Goal: Task Accomplishment & Management: Manage account settings

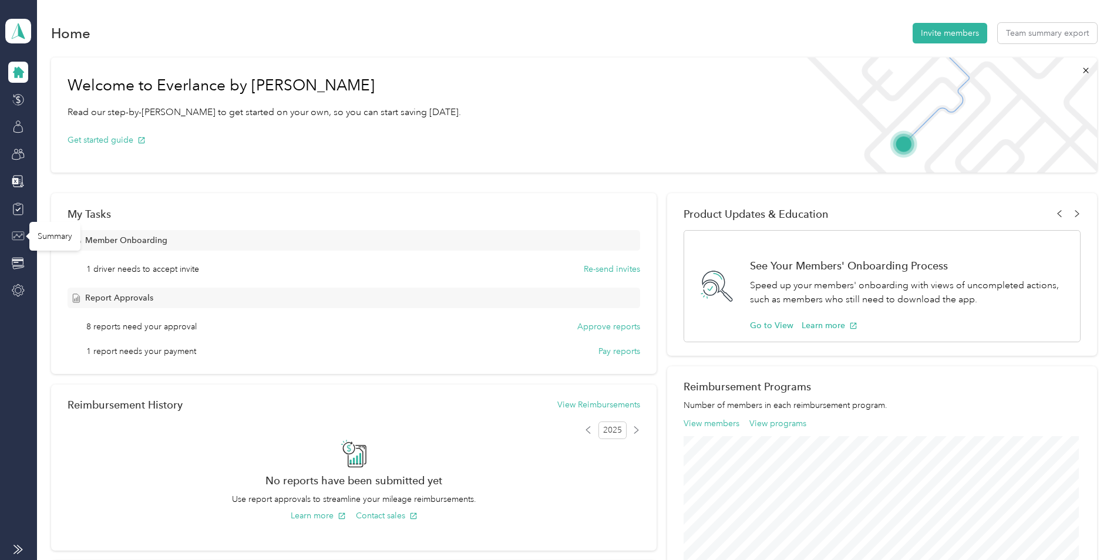
click at [22, 236] on icon at bounding box center [18, 236] width 13 height 13
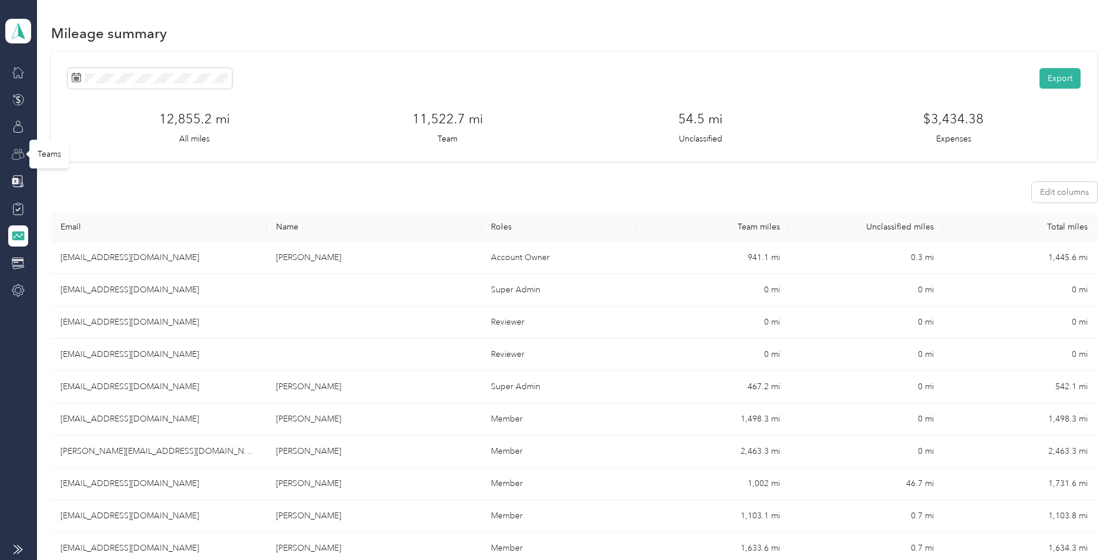
click at [19, 154] on icon at bounding box center [18, 154] width 13 height 13
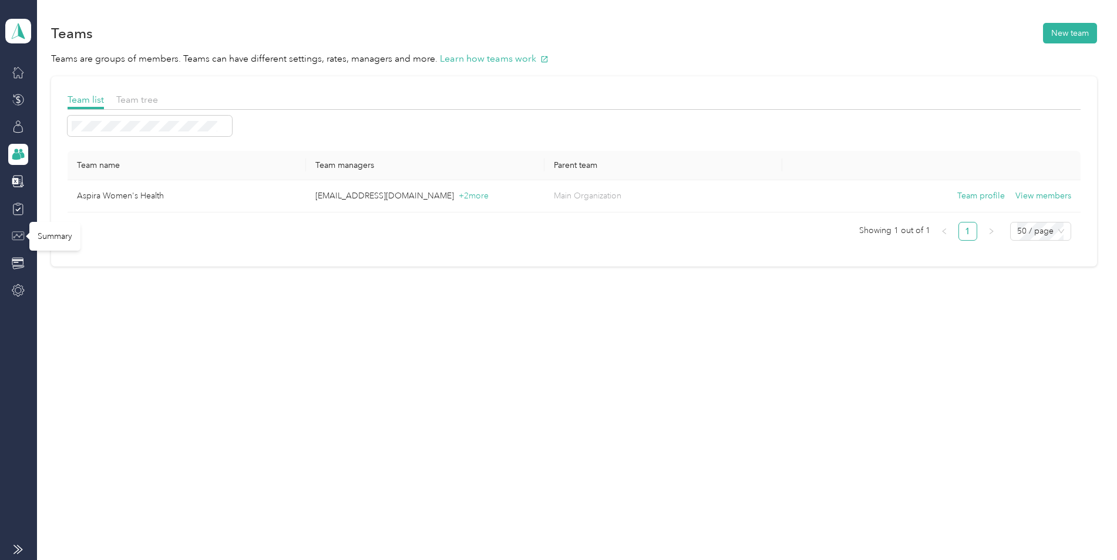
click at [16, 234] on icon at bounding box center [18, 236] width 13 height 13
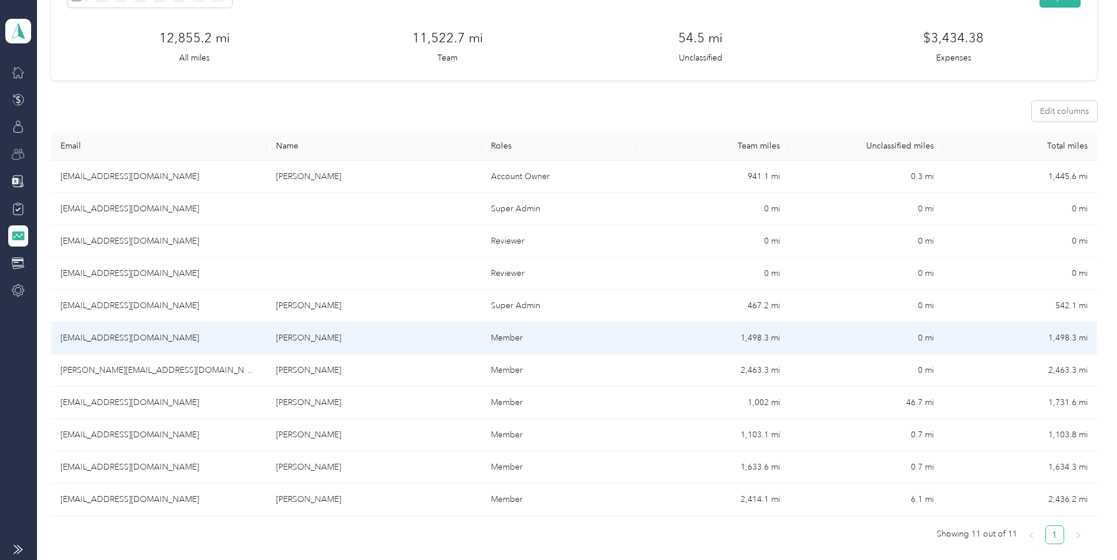
scroll to position [117, 0]
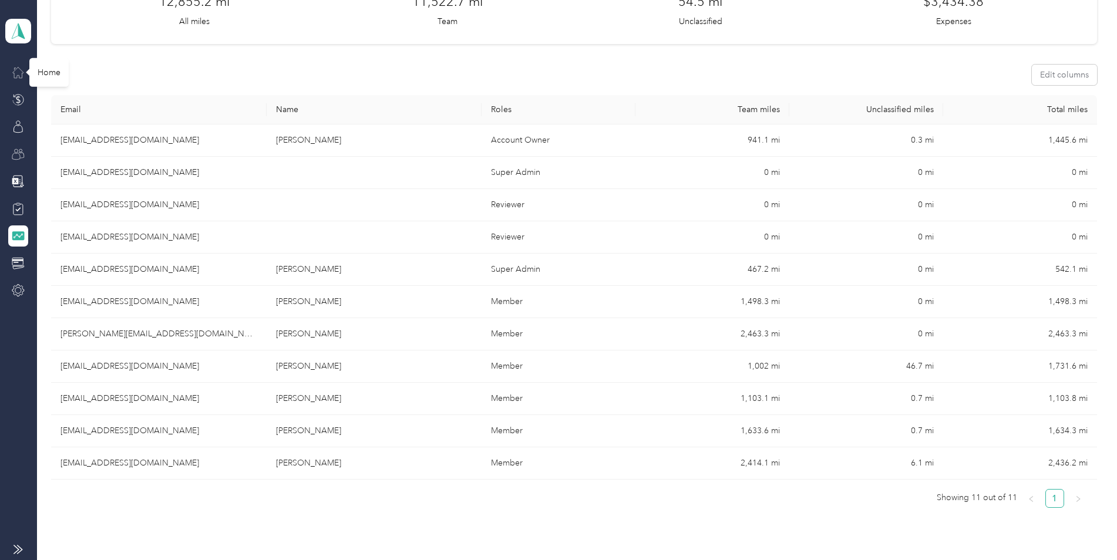
click at [21, 76] on icon at bounding box center [18, 72] width 13 height 13
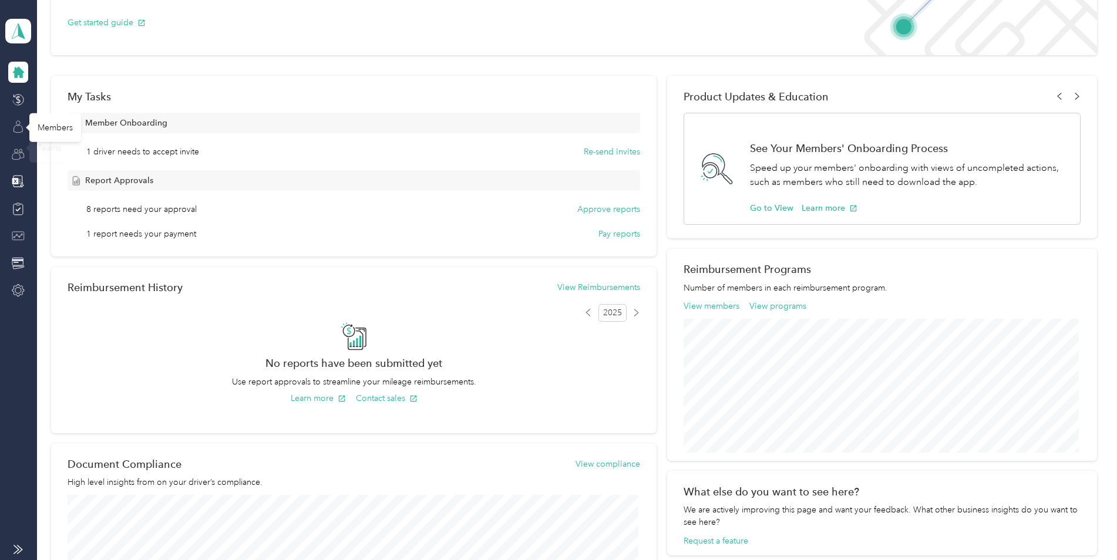
click at [16, 127] on icon at bounding box center [18, 126] width 13 height 13
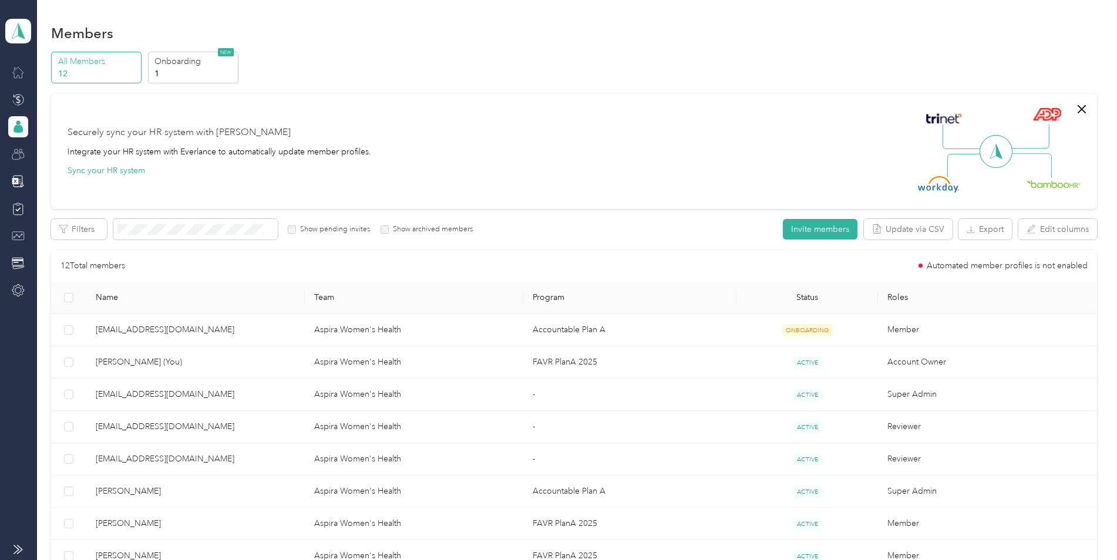
click at [18, 154] on icon at bounding box center [18, 154] width 13 height 13
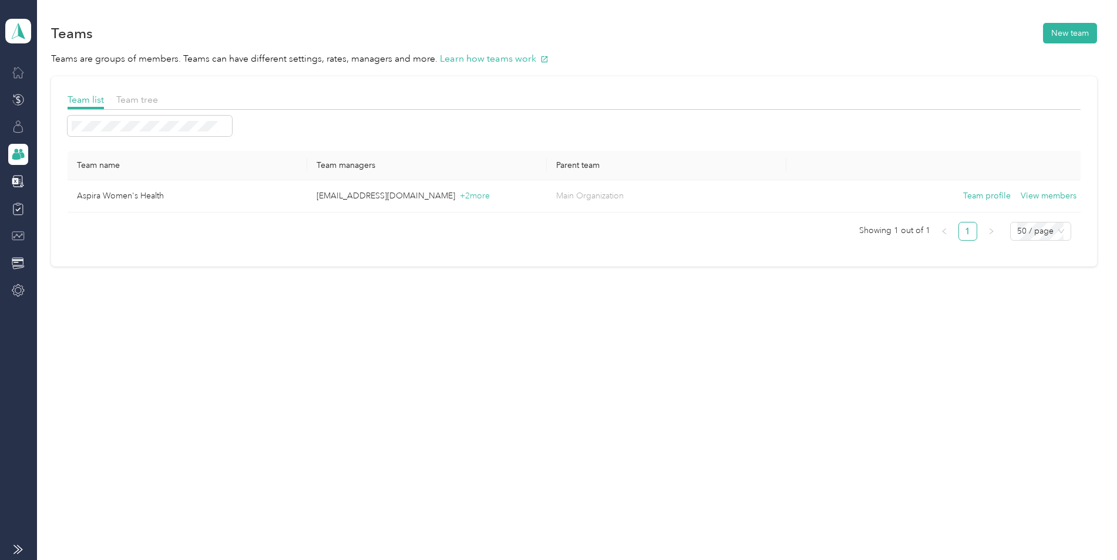
click at [16, 71] on icon at bounding box center [18, 72] width 13 height 13
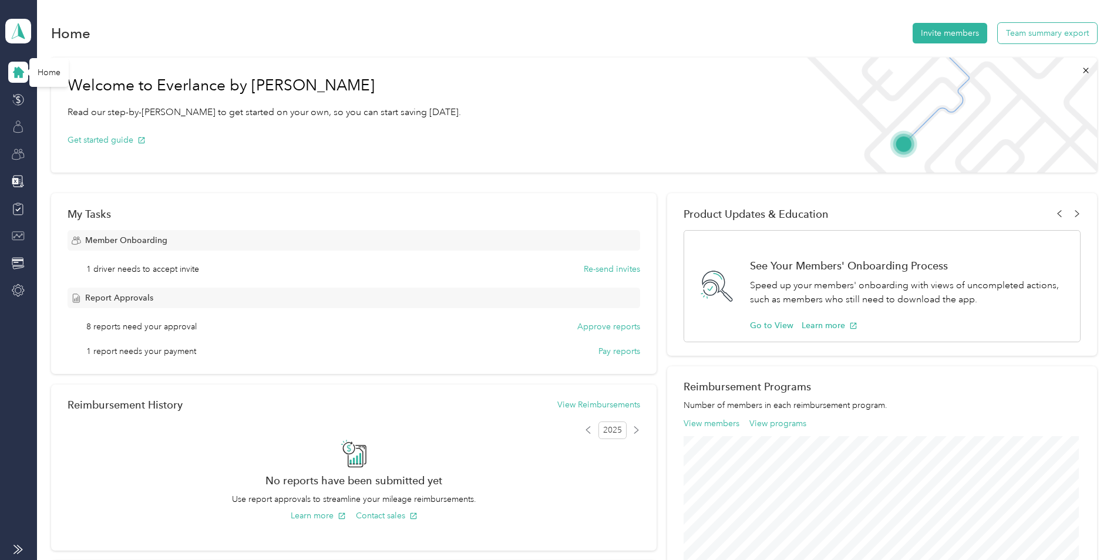
click at [1066, 30] on button "Team summary export" at bounding box center [1047, 33] width 99 height 21
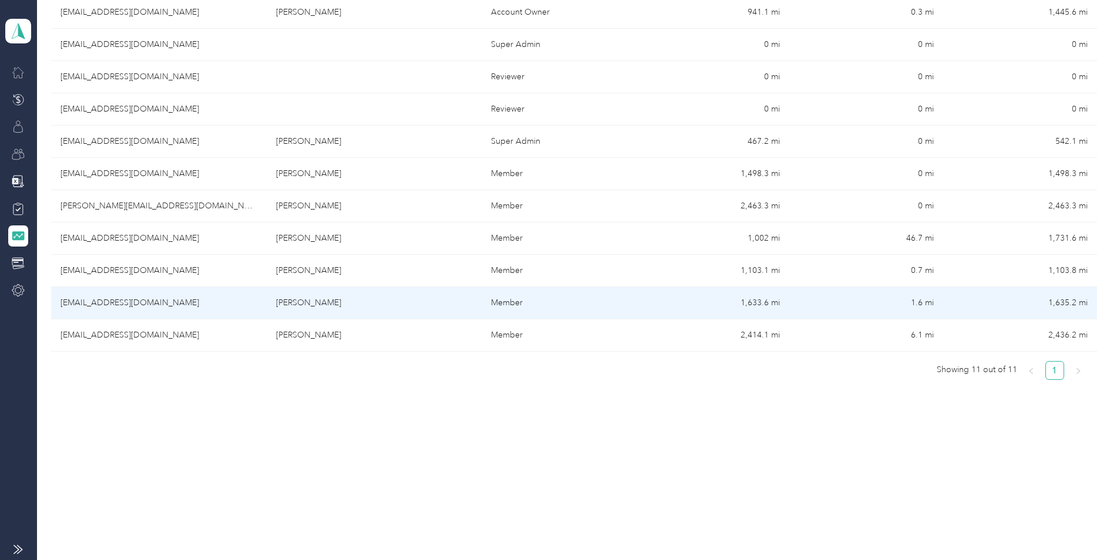
scroll to position [187, 0]
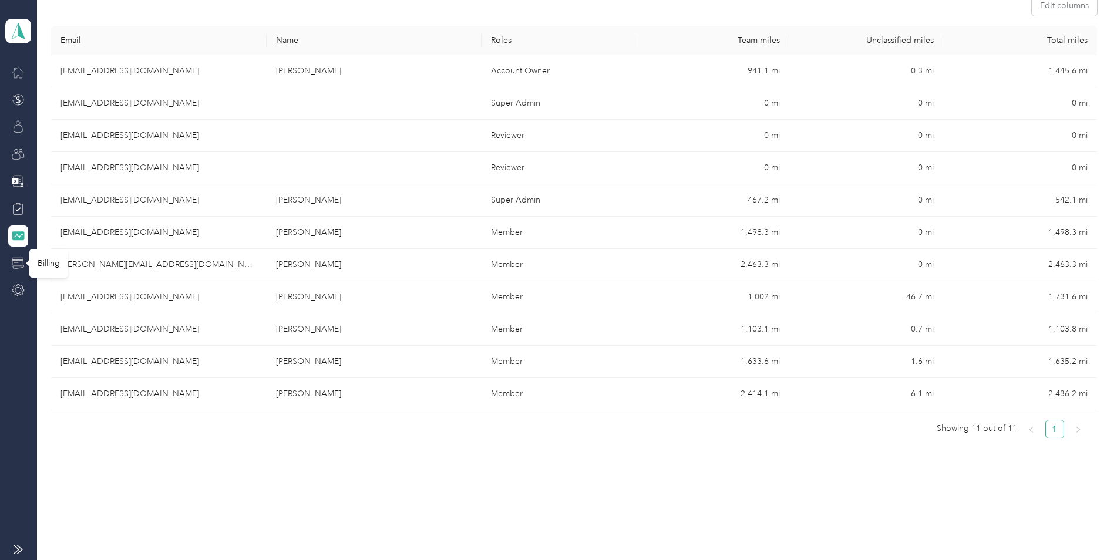
click at [18, 260] on icon at bounding box center [17, 260] width 11 height 2
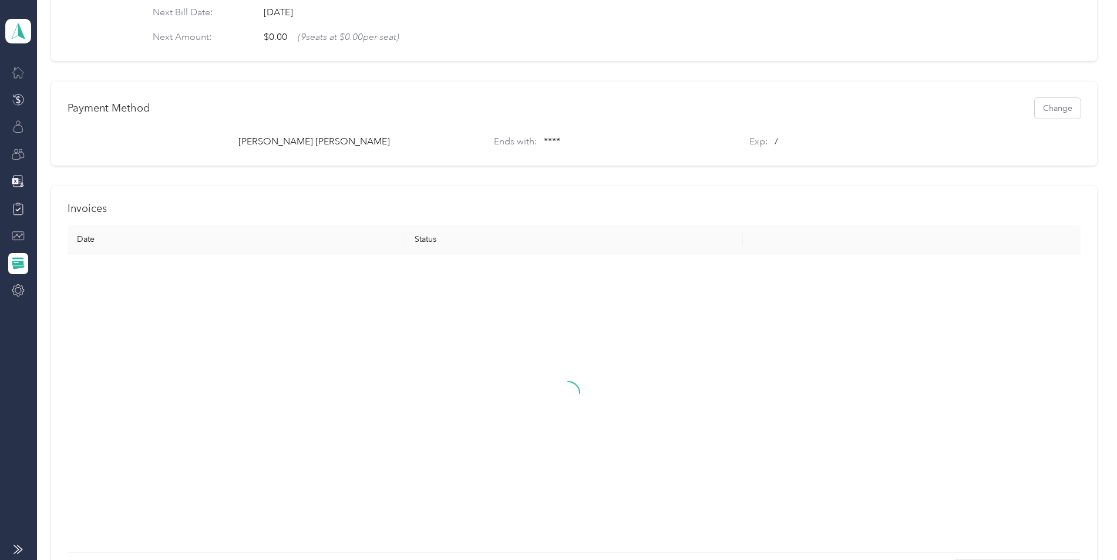
click at [16, 228] on div at bounding box center [18, 236] width 20 height 21
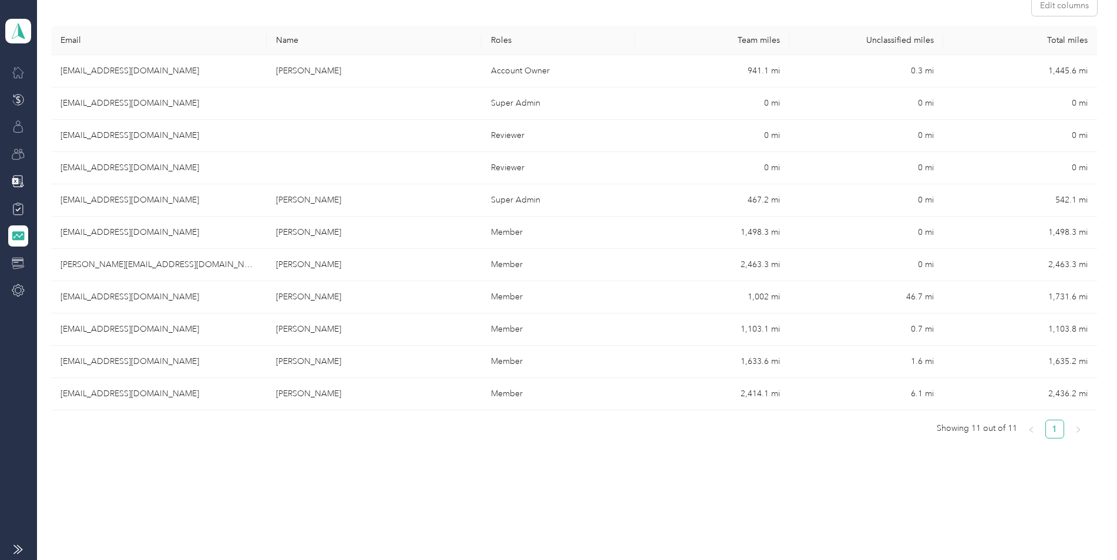
click at [16, 66] on icon at bounding box center [18, 72] width 13 height 13
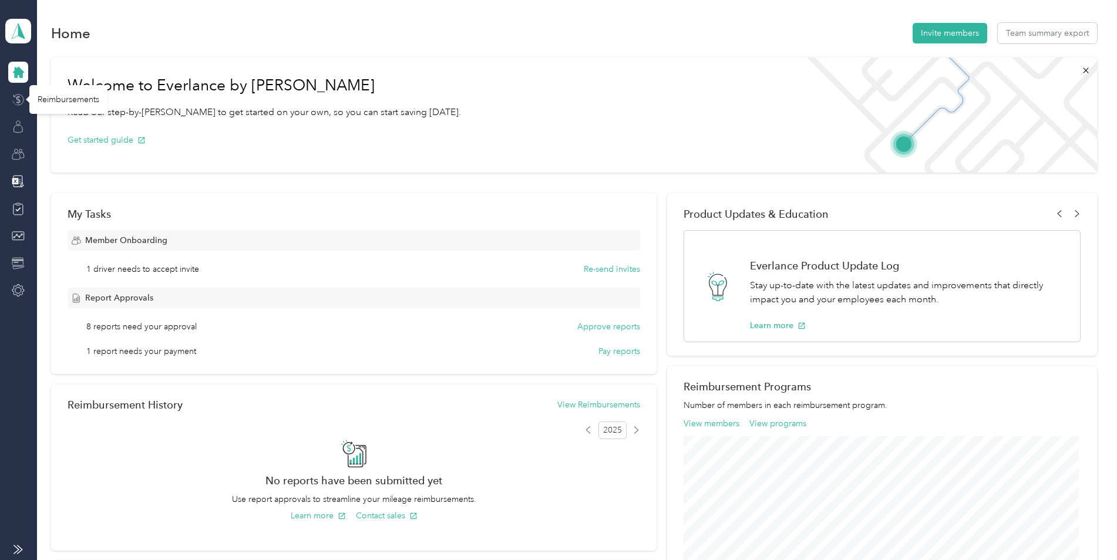
click at [21, 97] on icon at bounding box center [18, 99] width 13 height 13
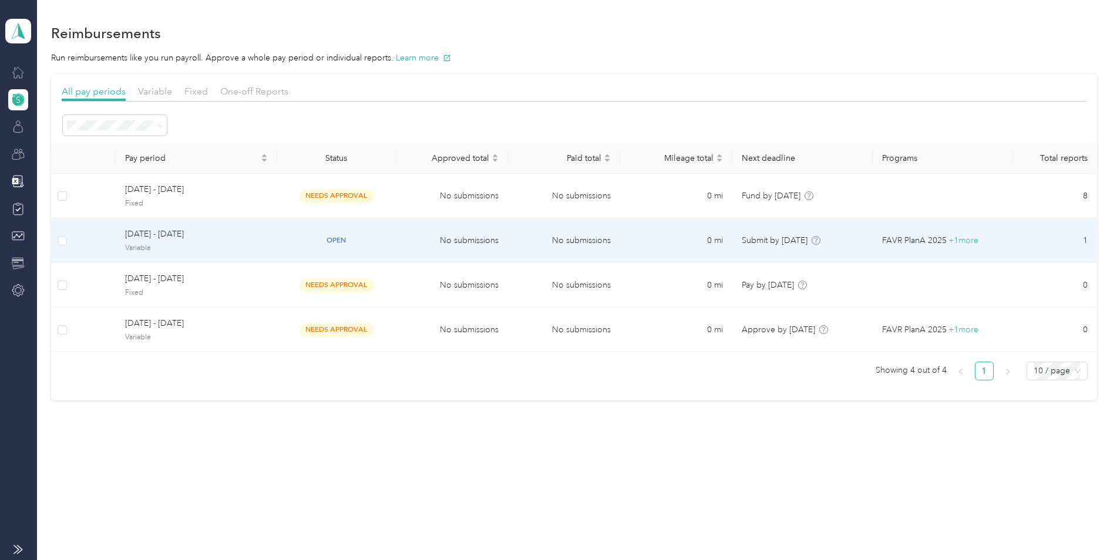
click at [567, 241] on td "No submissions" at bounding box center [564, 240] width 112 height 45
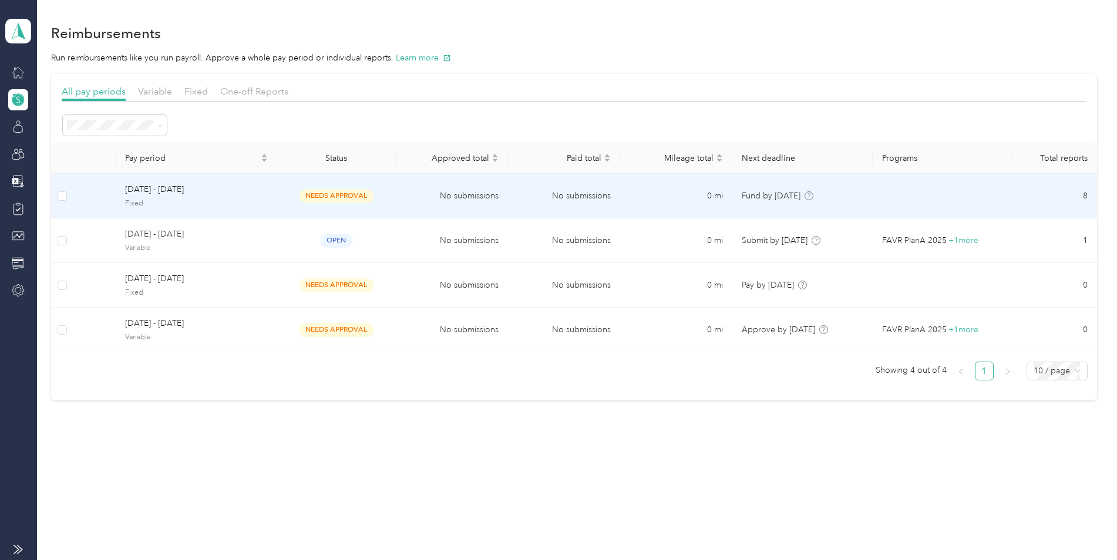
click at [358, 196] on span "needs approval" at bounding box center [336, 196] width 74 height 14
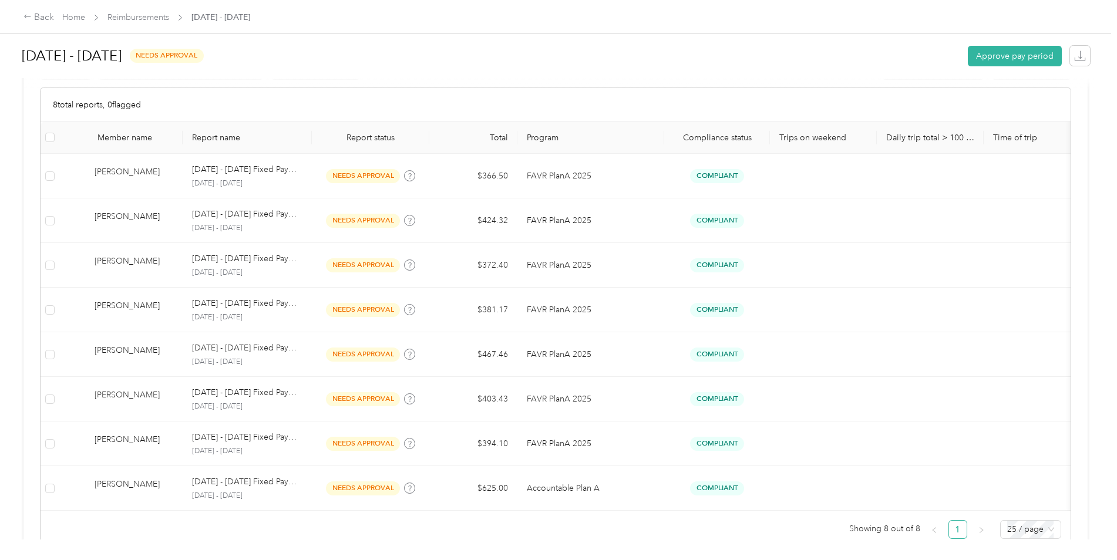
scroll to position [294, 0]
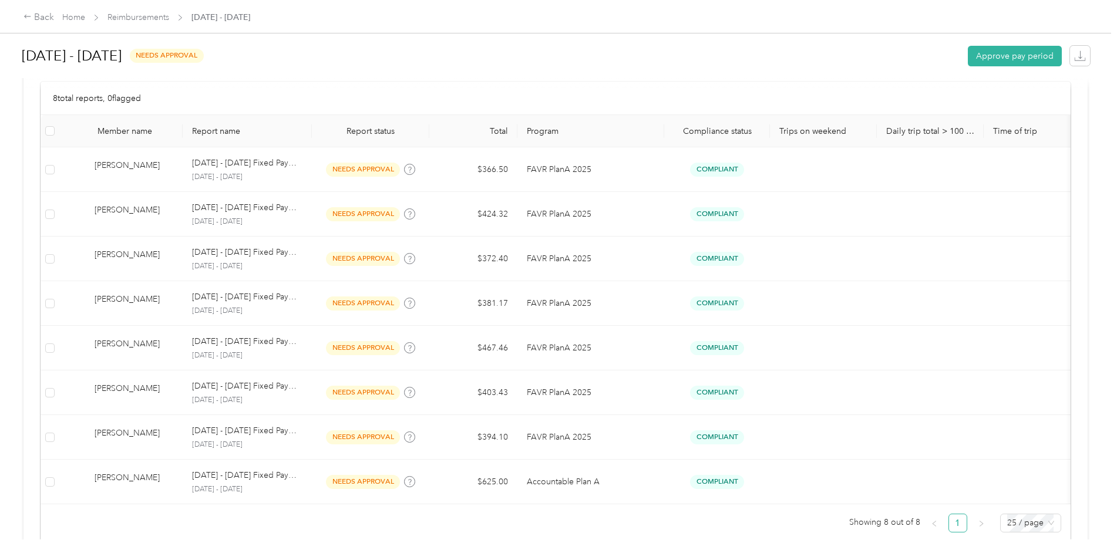
drag, startPoint x: 167, startPoint y: 36, endPoint x: 149, endPoint y: 28, distance: 20.0
drag, startPoint x: 149, startPoint y: 28, endPoint x: 145, endPoint y: 16, distance: 13.0
click at [145, 16] on link "Reimbursements" at bounding box center [138, 17] width 62 height 10
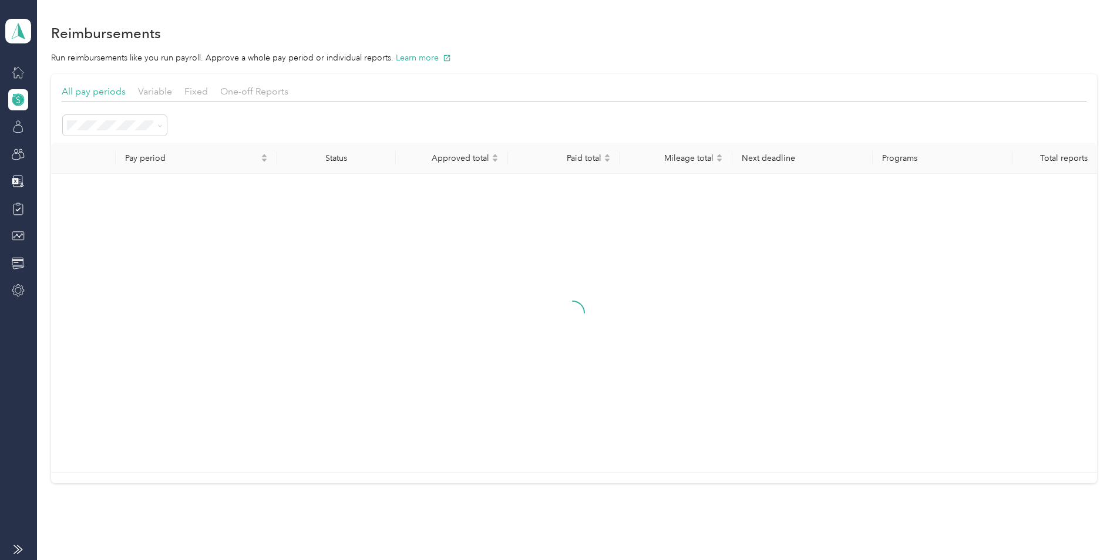
click at [145, 16] on div "Reimbursements Run reimbursements like you run payroll. Approve a whole pay per…" at bounding box center [574, 273] width 1074 height 547
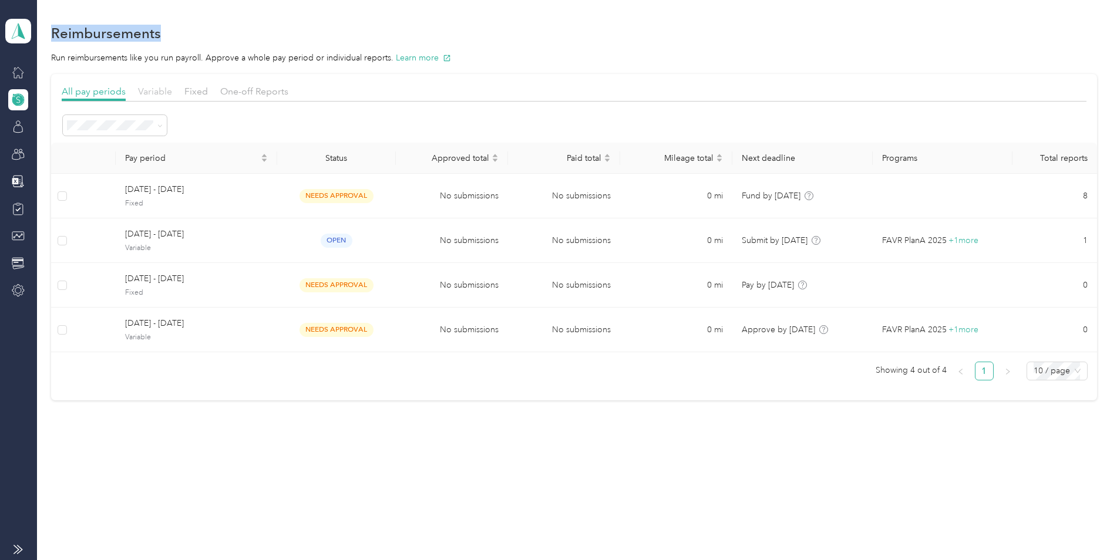
click at [155, 93] on span "Variable" at bounding box center [155, 91] width 34 height 11
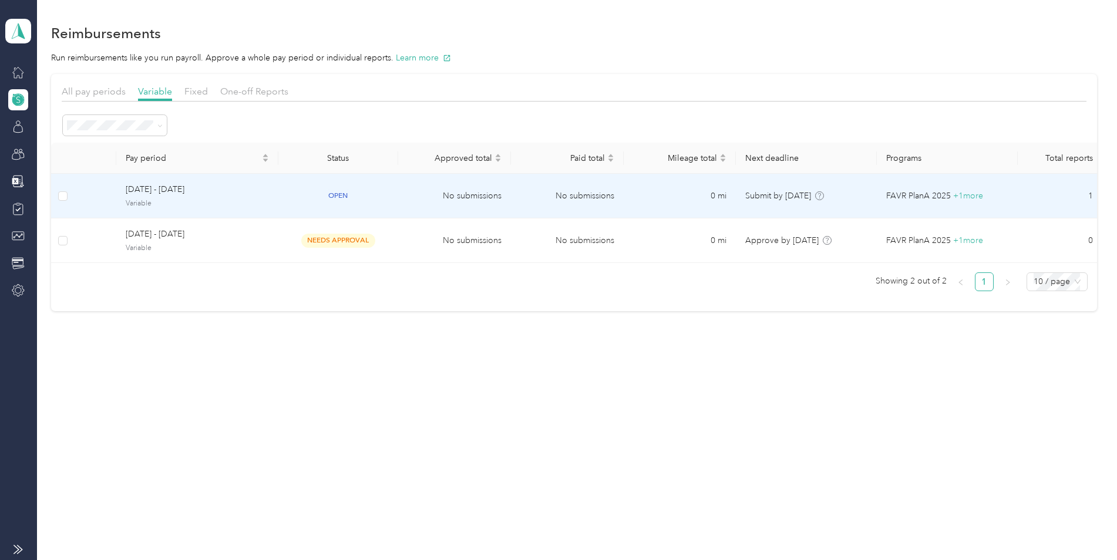
drag, startPoint x: 428, startPoint y: 194, endPoint x: 415, endPoint y: 196, distance: 13.0
click at [415, 196] on td "No submissions" at bounding box center [454, 196] width 113 height 45
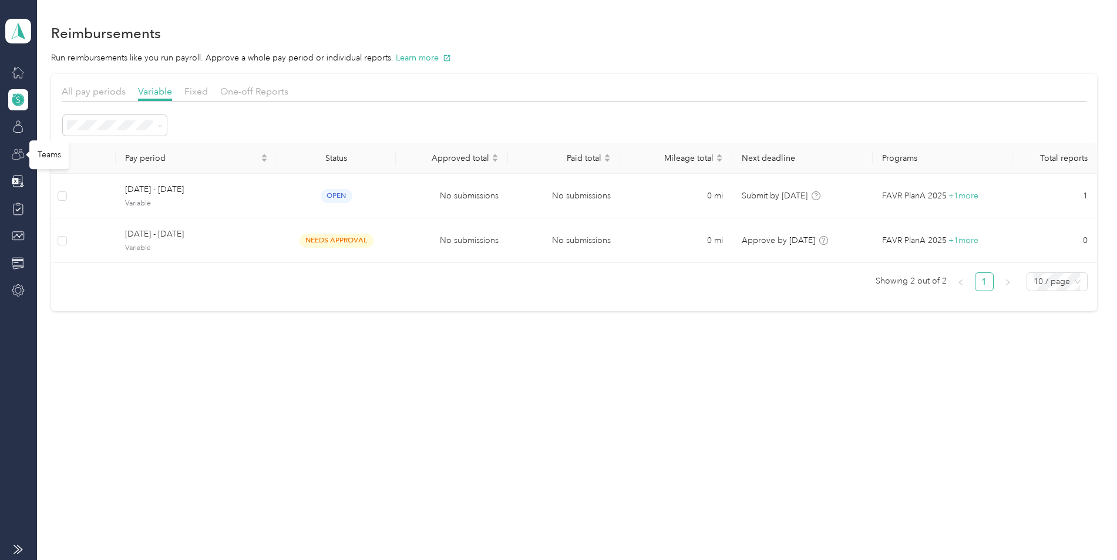
click at [18, 152] on icon at bounding box center [18, 154] width 13 height 13
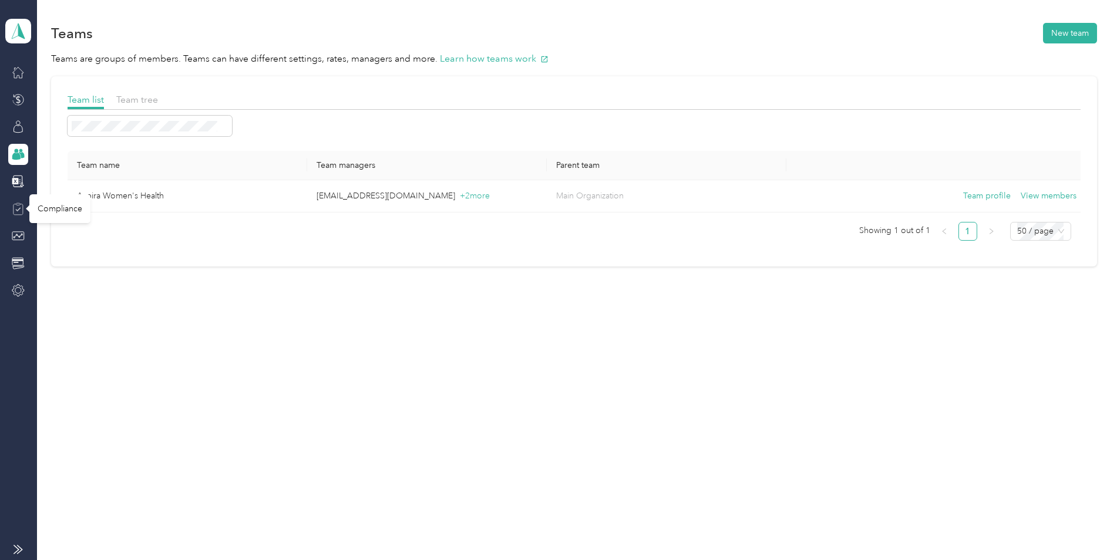
click at [16, 207] on icon at bounding box center [18, 209] width 13 height 13
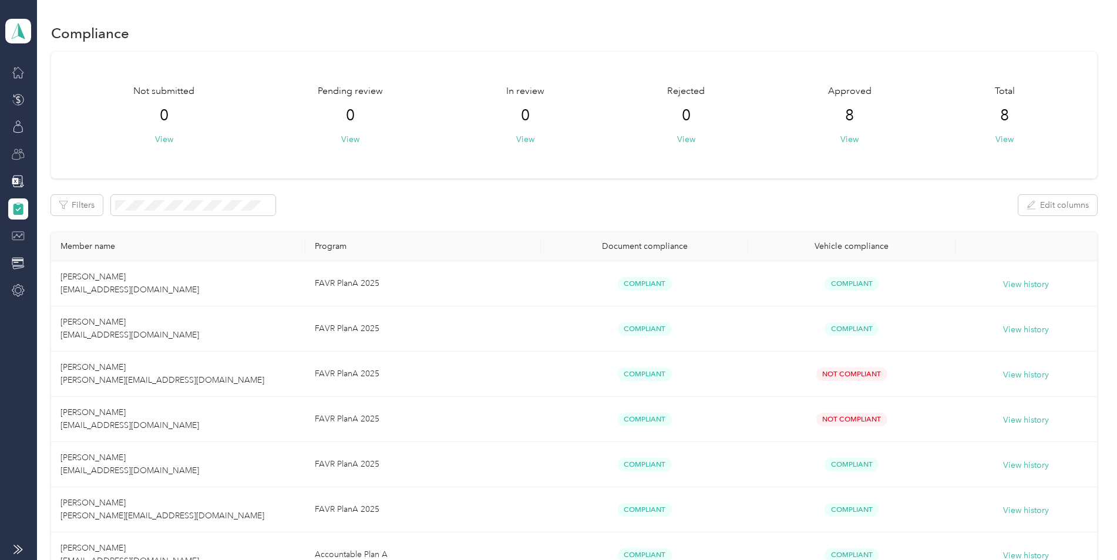
click at [18, 234] on icon at bounding box center [18, 236] width 13 height 13
